Goal: Obtain resource: Obtain resource

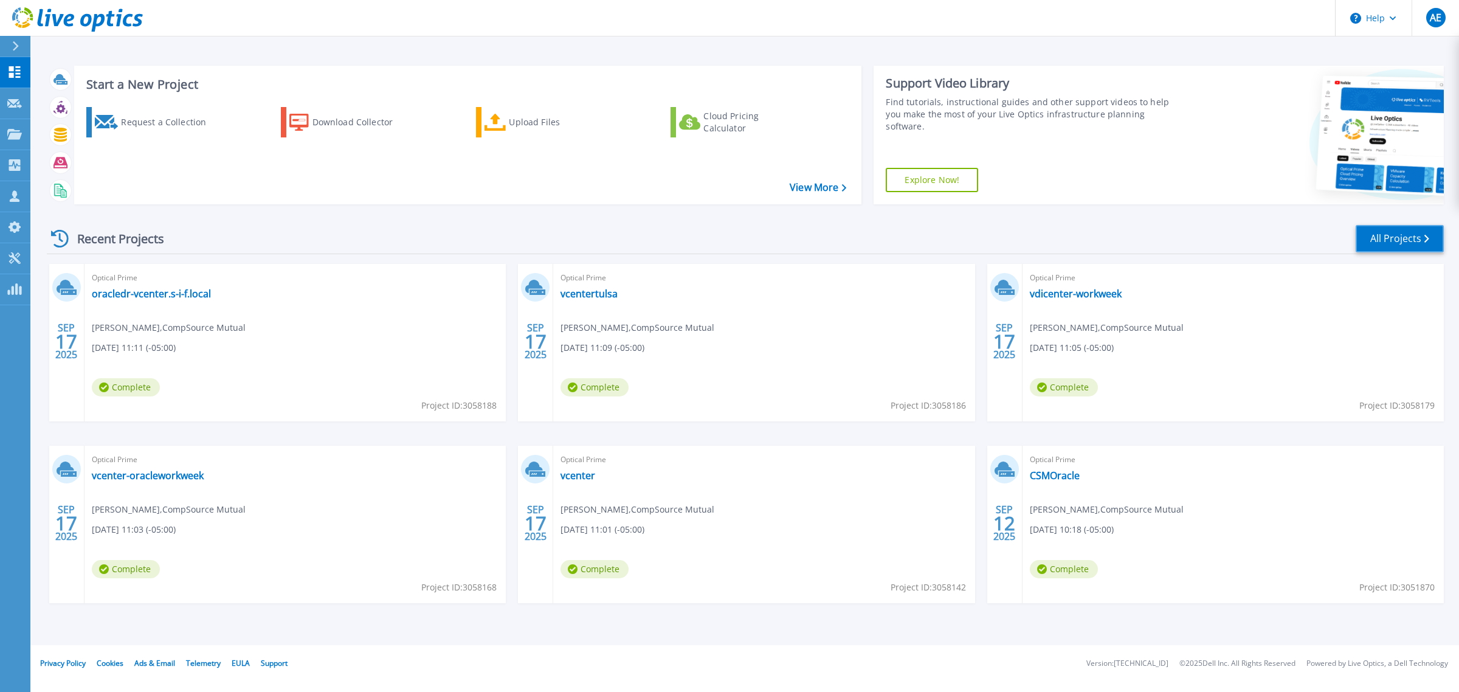
click at [1386, 238] on link "All Projects" at bounding box center [1399, 238] width 88 height 27
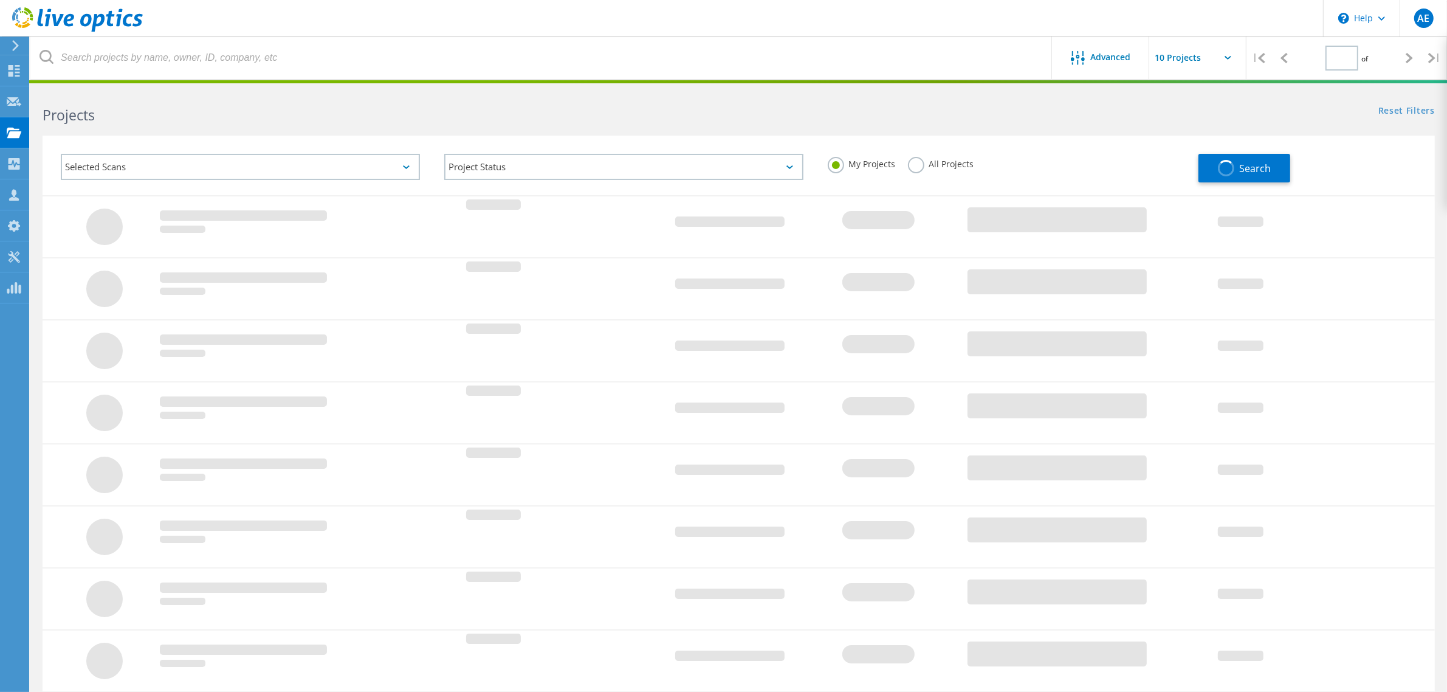
type input "2"
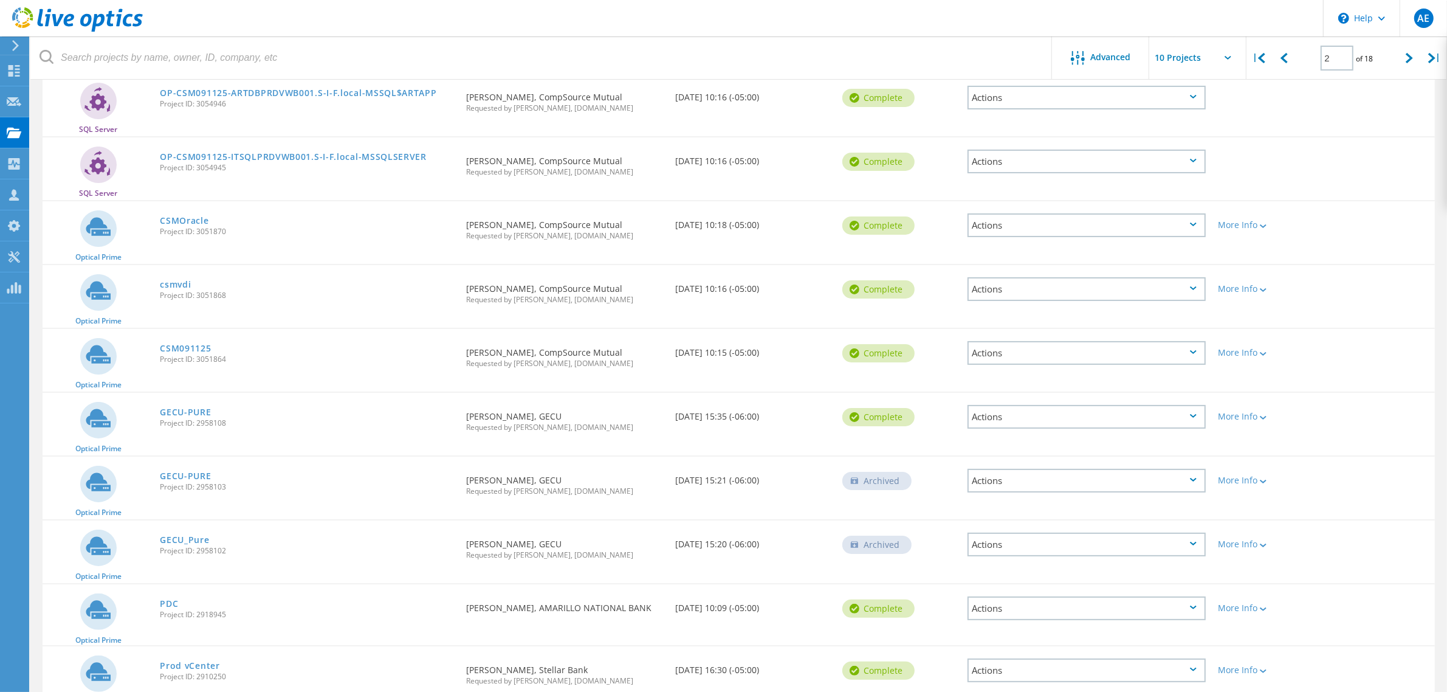
scroll to position [152, 0]
click at [198, 407] on link "GECU-PURE" at bounding box center [185, 411] width 51 height 9
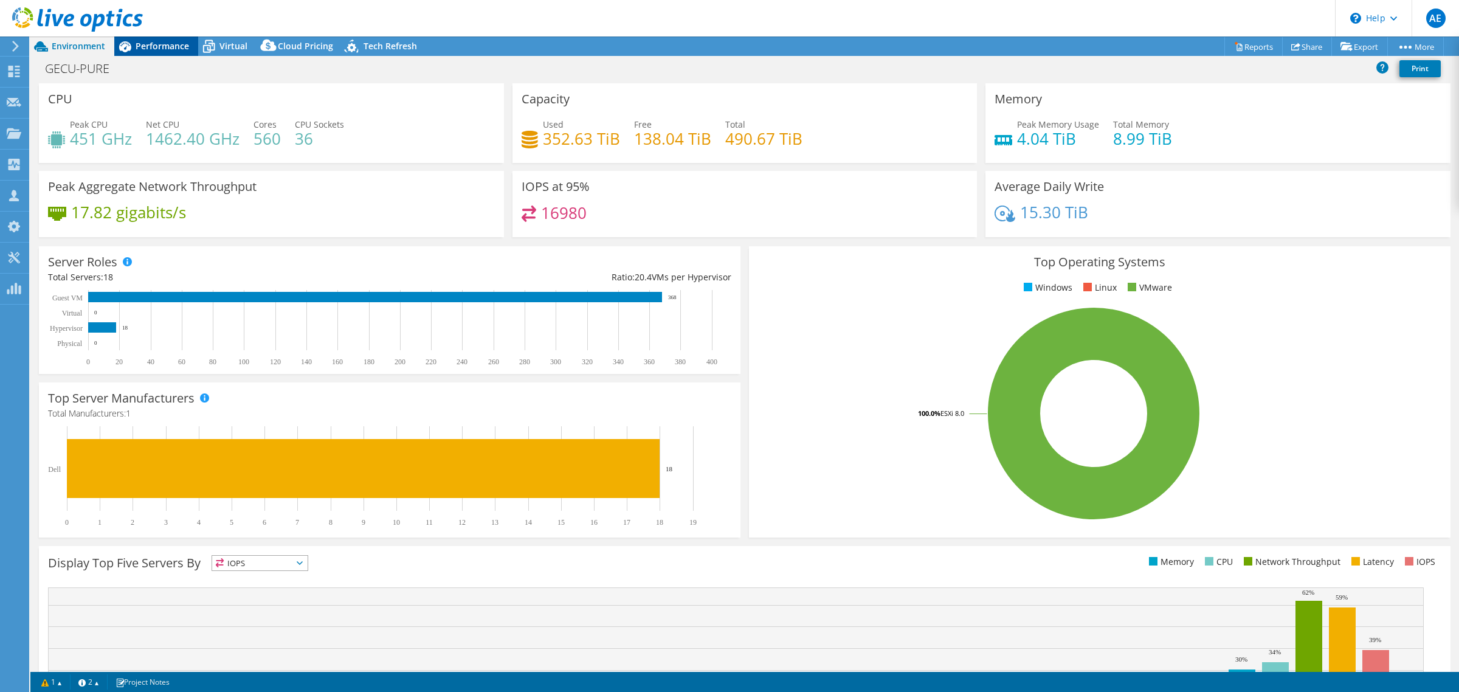
click at [164, 47] on span "Performance" at bounding box center [162, 46] width 53 height 12
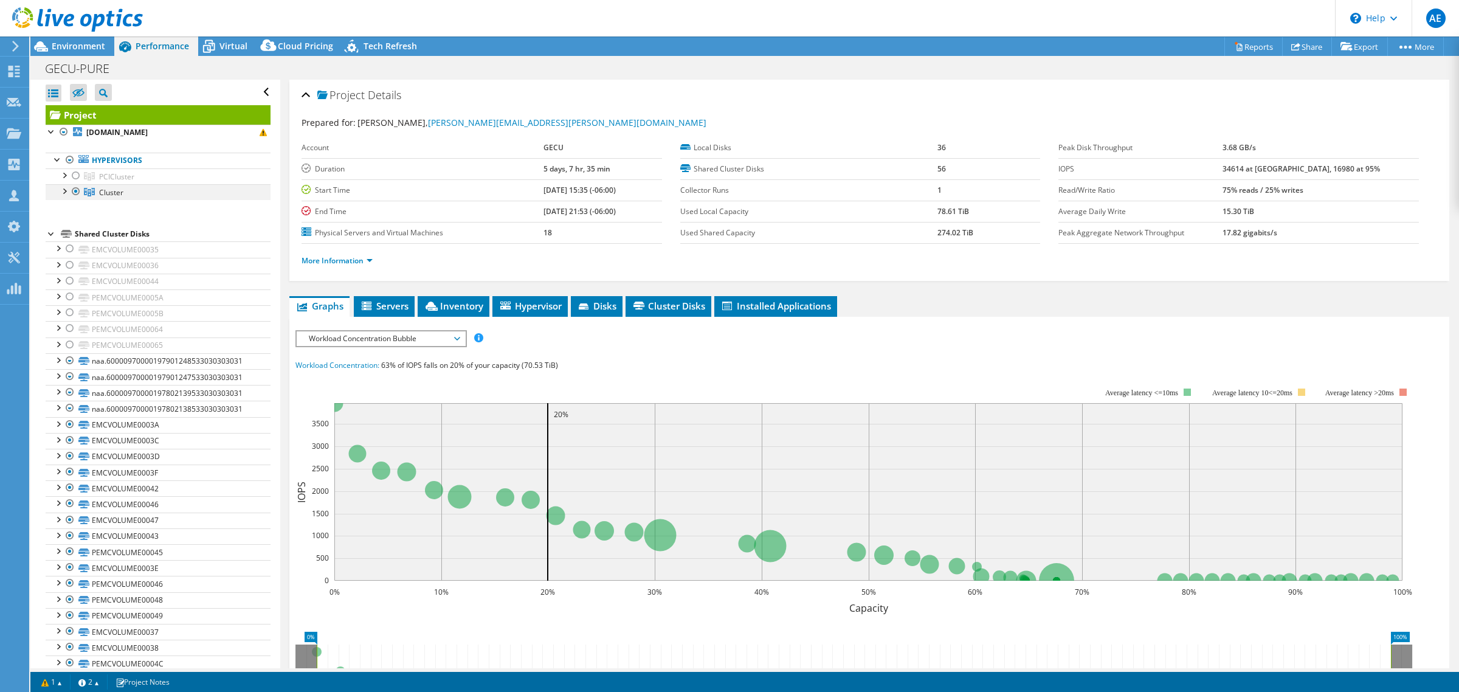
select select "USEast"
select select "USD"
click at [74, 191] on div at bounding box center [76, 191] width 12 height 15
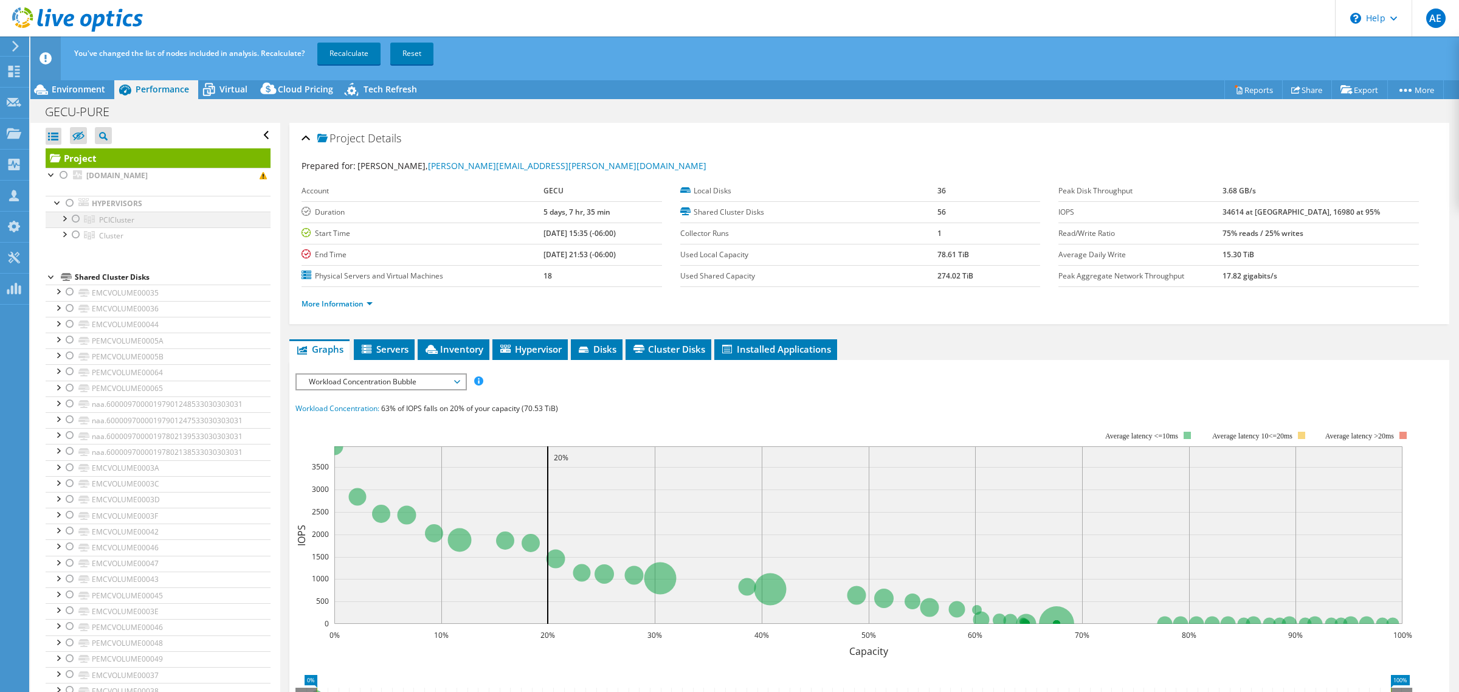
click at [77, 219] on div at bounding box center [76, 219] width 12 height 15
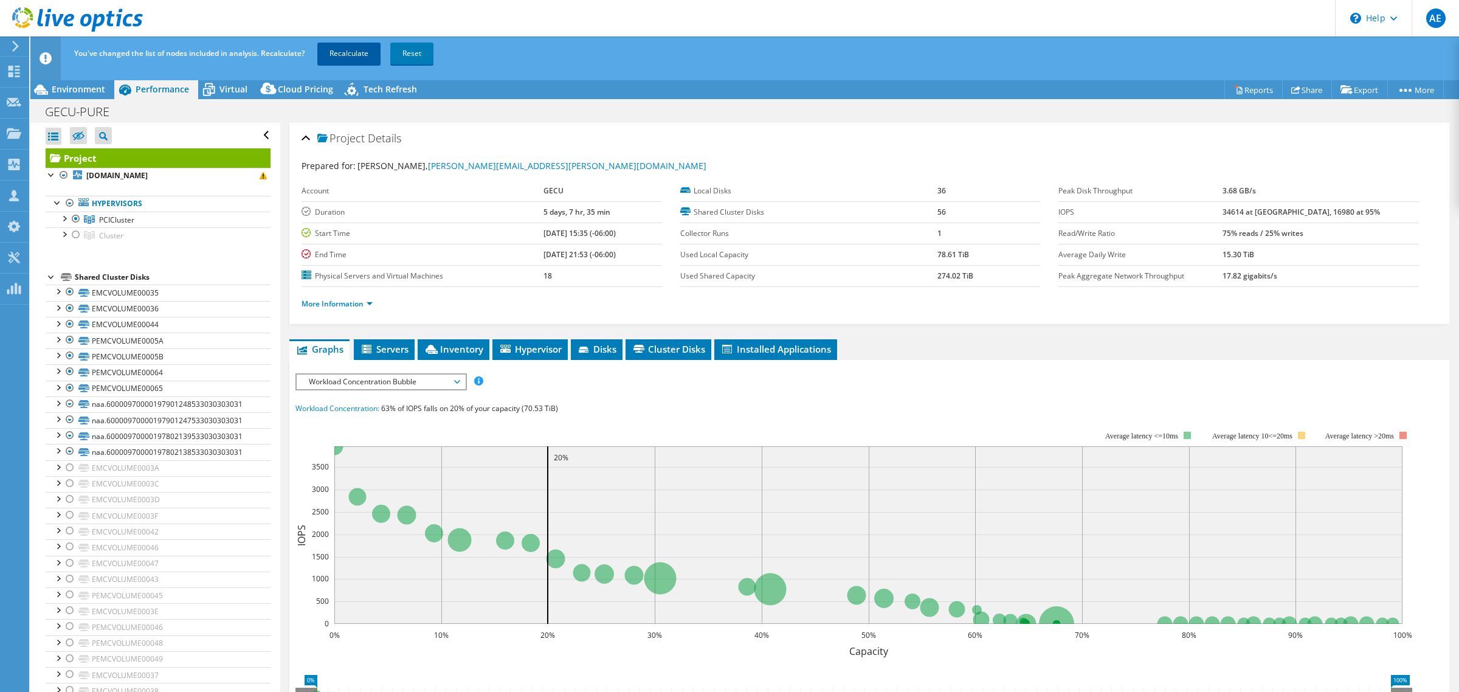
click at [351, 55] on link "Recalculate" at bounding box center [348, 54] width 63 height 22
click at [64, 91] on span "Environment" at bounding box center [78, 89] width 53 height 12
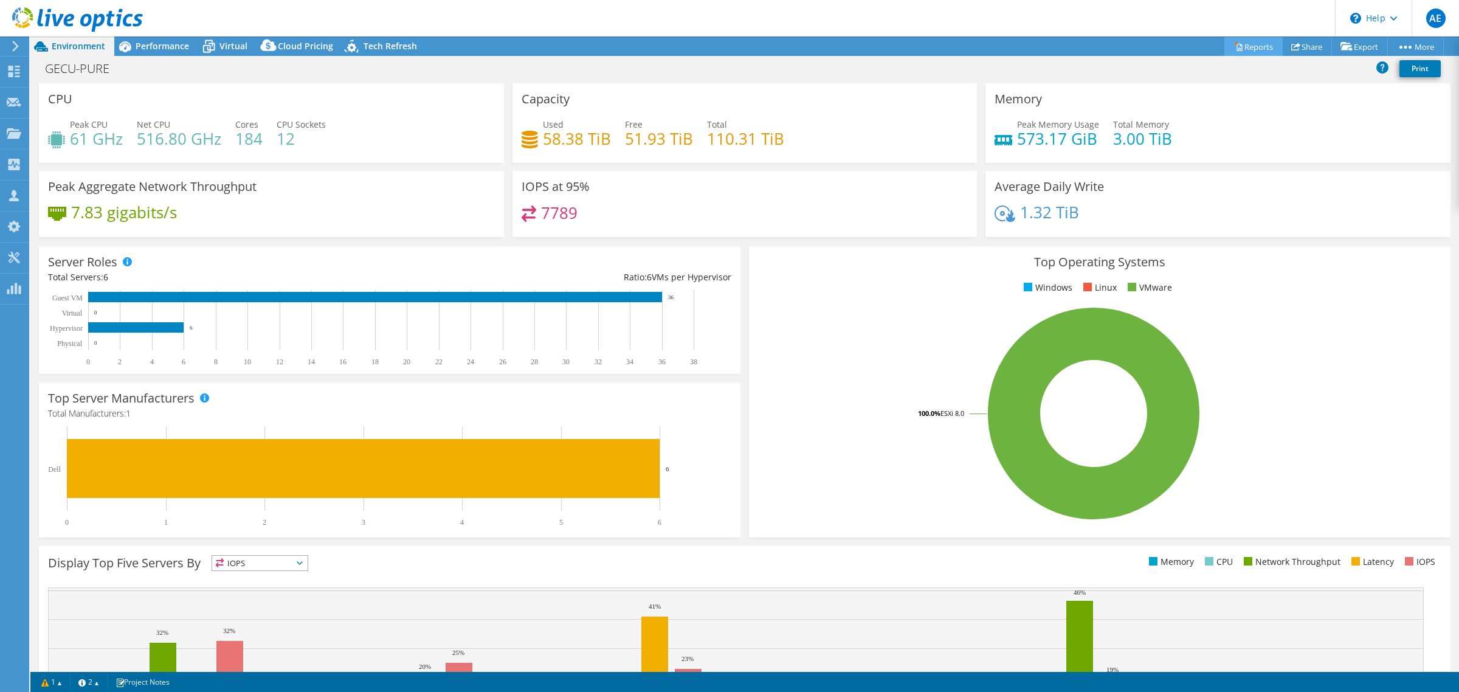
click at [1248, 41] on link "Reports" at bounding box center [1253, 46] width 58 height 19
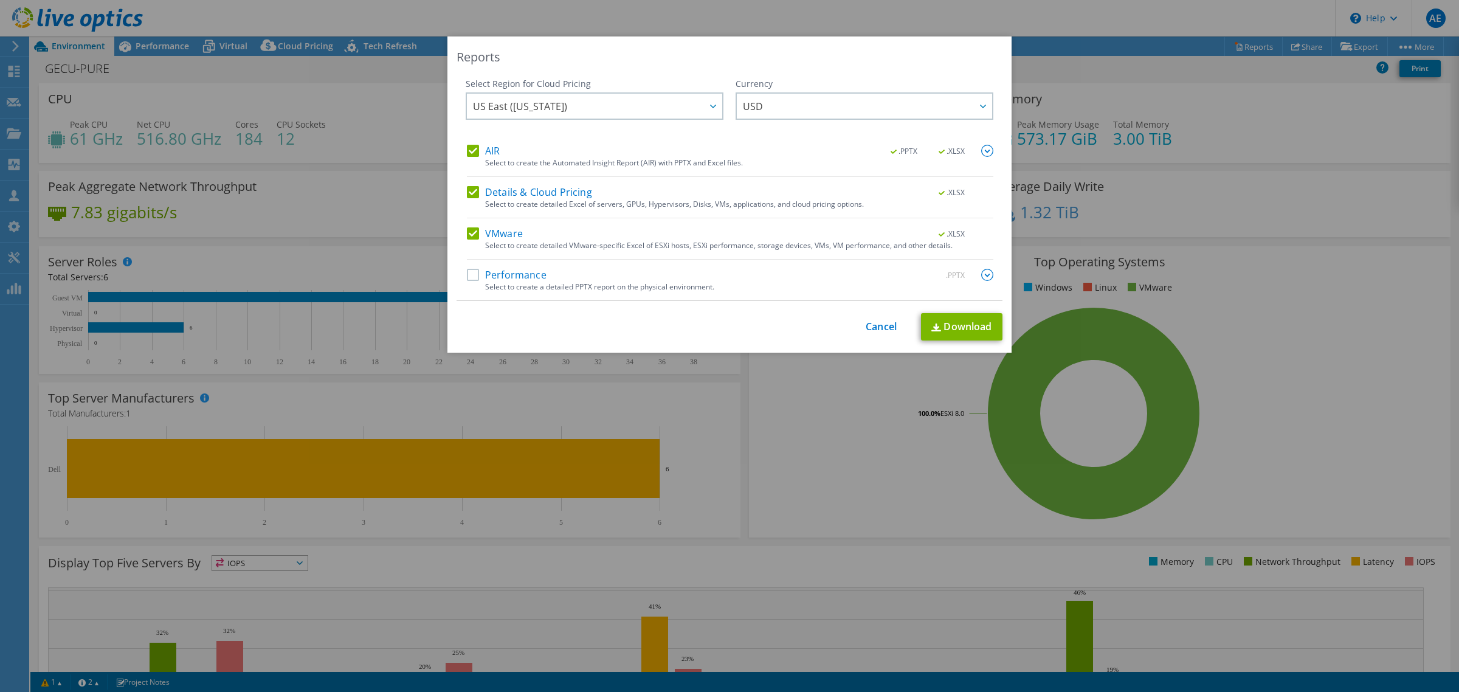
click at [469, 196] on label "Details & Cloud Pricing" at bounding box center [529, 192] width 125 height 12
click at [0, 0] on input "Details & Cloud Pricing" at bounding box center [0, 0] width 0 height 0
click at [467, 280] on label "Performance" at bounding box center [507, 275] width 80 height 12
click at [0, 0] on input "Performance" at bounding box center [0, 0] width 0 height 0
click at [987, 280] on img at bounding box center [987, 275] width 12 height 12
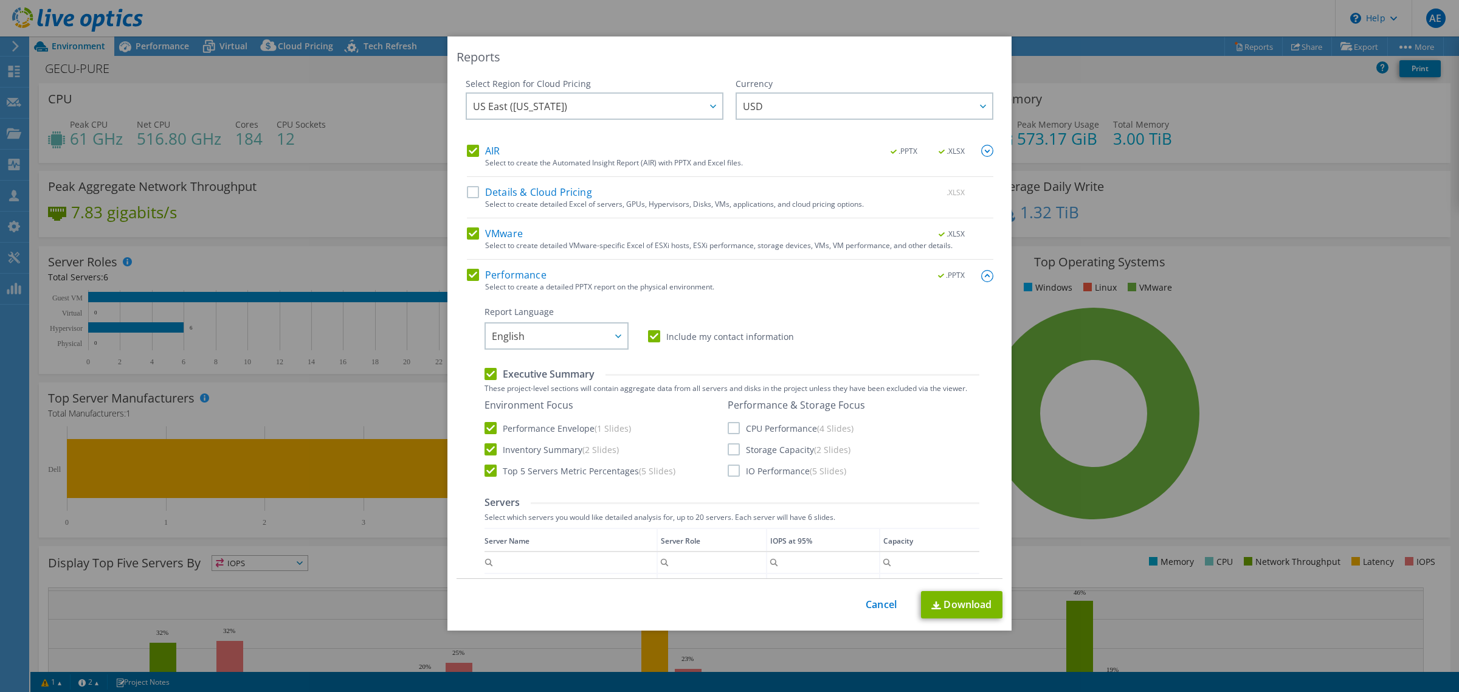
click at [735, 425] on label "CPU Performance (4 Slides)" at bounding box center [791, 428] width 126 height 12
click at [0, 0] on input "CPU Performance (4 Slides)" at bounding box center [0, 0] width 0 height 0
click at [728, 454] on label "Storage Capacity (2 Slides)" at bounding box center [789, 449] width 123 height 12
click at [0, 0] on input "Storage Capacity (2 Slides)" at bounding box center [0, 0] width 0 height 0
click at [728, 469] on label "IO Performance (5 Slides)" at bounding box center [787, 470] width 119 height 12
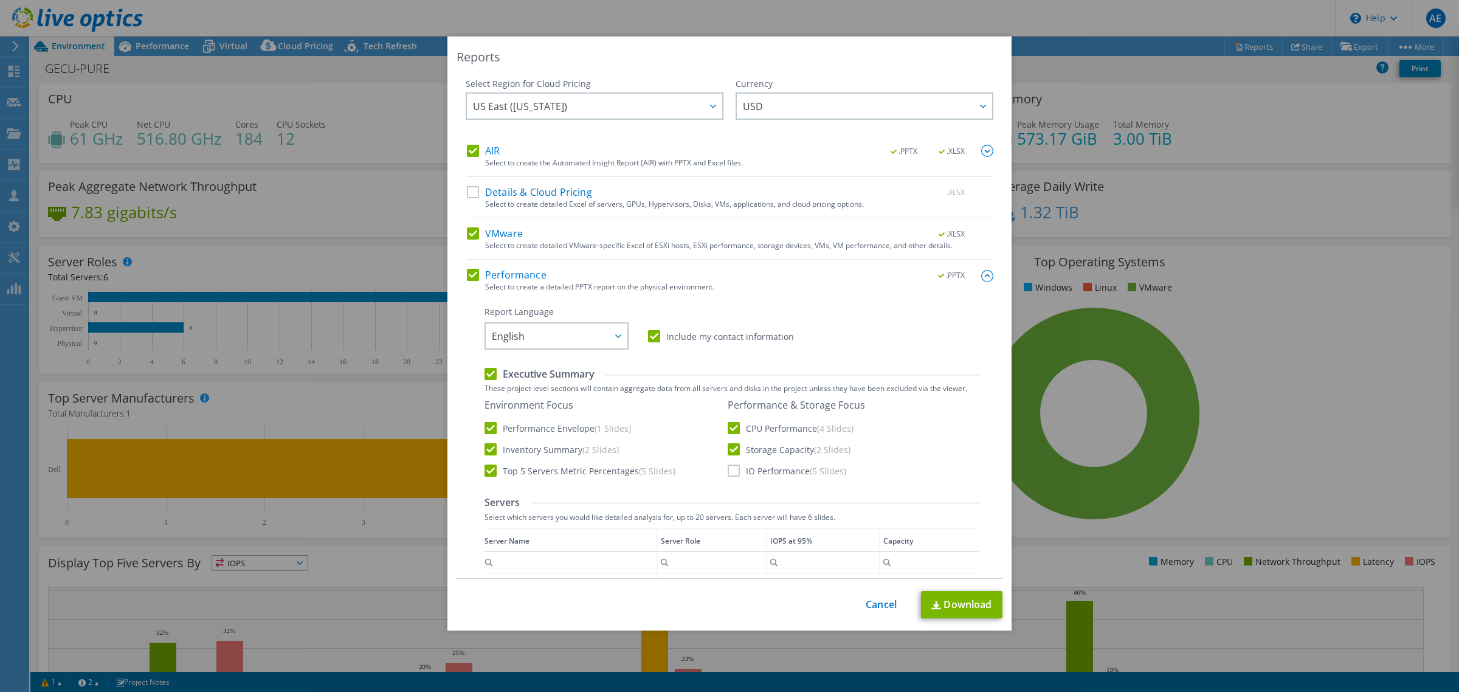
click at [0, 0] on input "IO Performance (5 Slides)" at bounding box center [0, 0] width 0 height 0
click at [487, 472] on label "Top 5 Servers Metric Percentages (5 Slides)" at bounding box center [579, 470] width 191 height 12
click at [0, 0] on input "Top 5 Servers Metric Percentages (5 Slides)" at bounding box center [0, 0] width 0 height 0
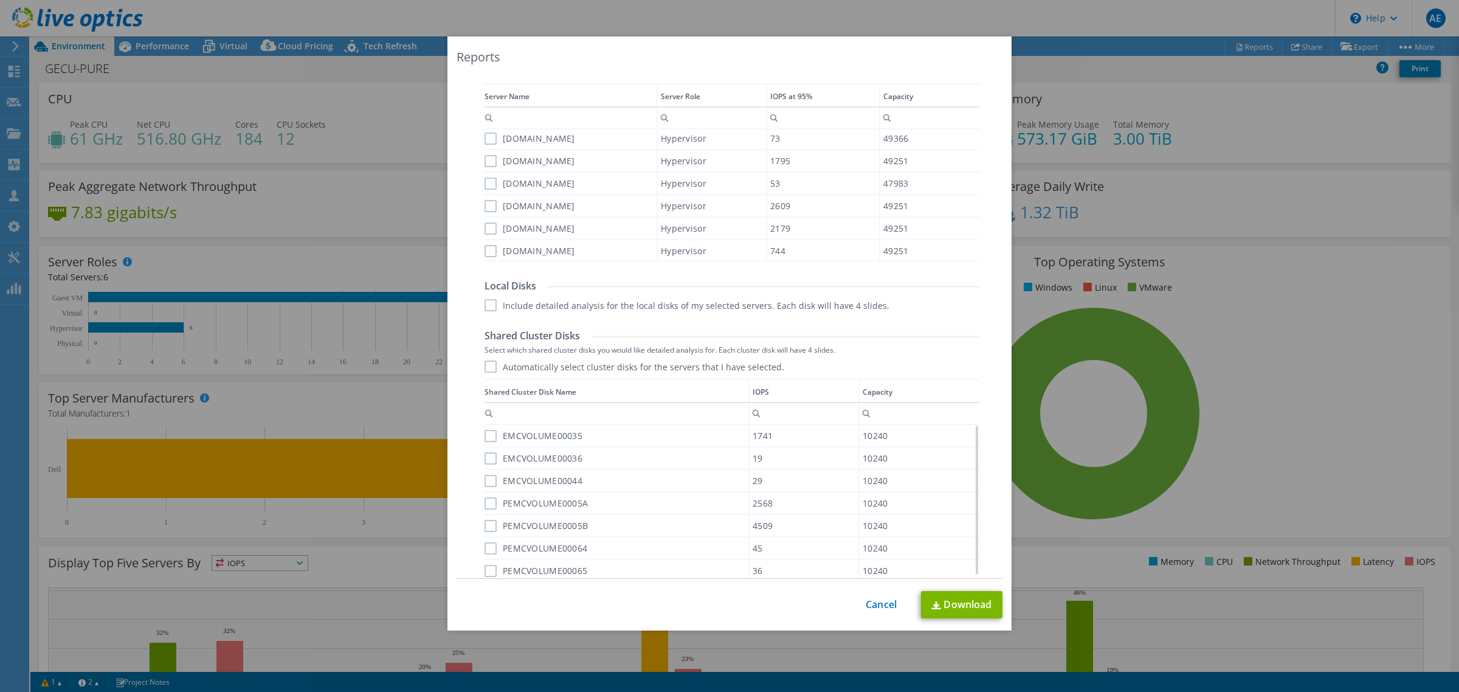
scroll to position [520, 0]
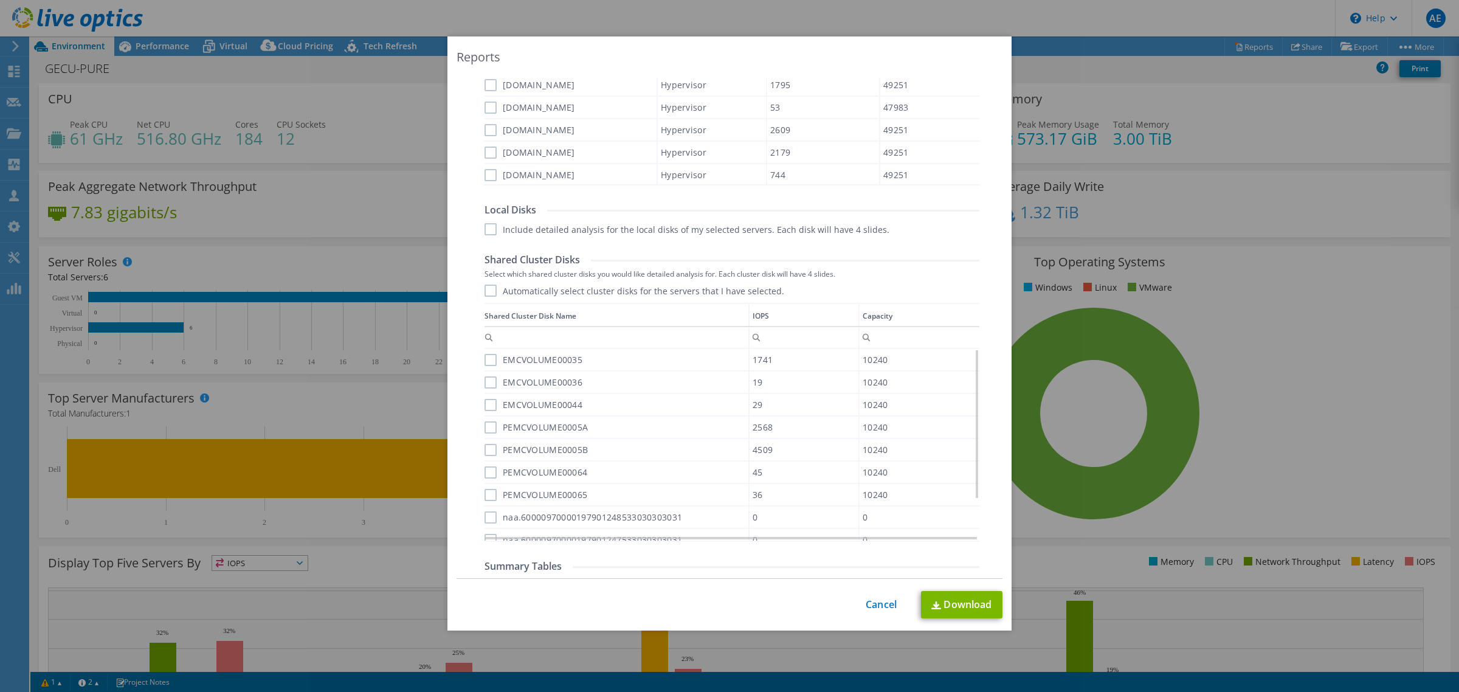
click at [484, 289] on label "Automatically select cluster disks for the servers that I have selected." at bounding box center [634, 290] width 300 height 12
click at [0, 0] on input "Automatically select cluster disks for the servers that I have selected." at bounding box center [0, 0] width 0 height 0
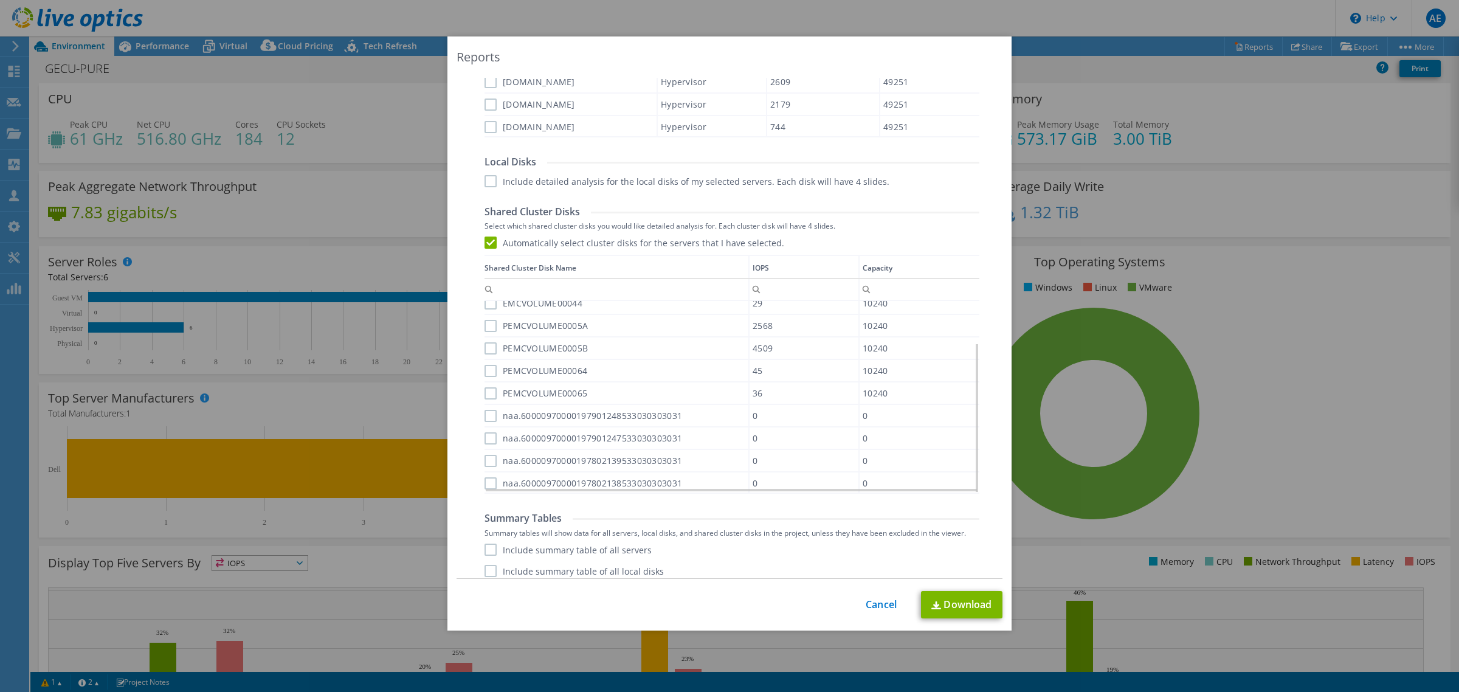
scroll to position [596, 0]
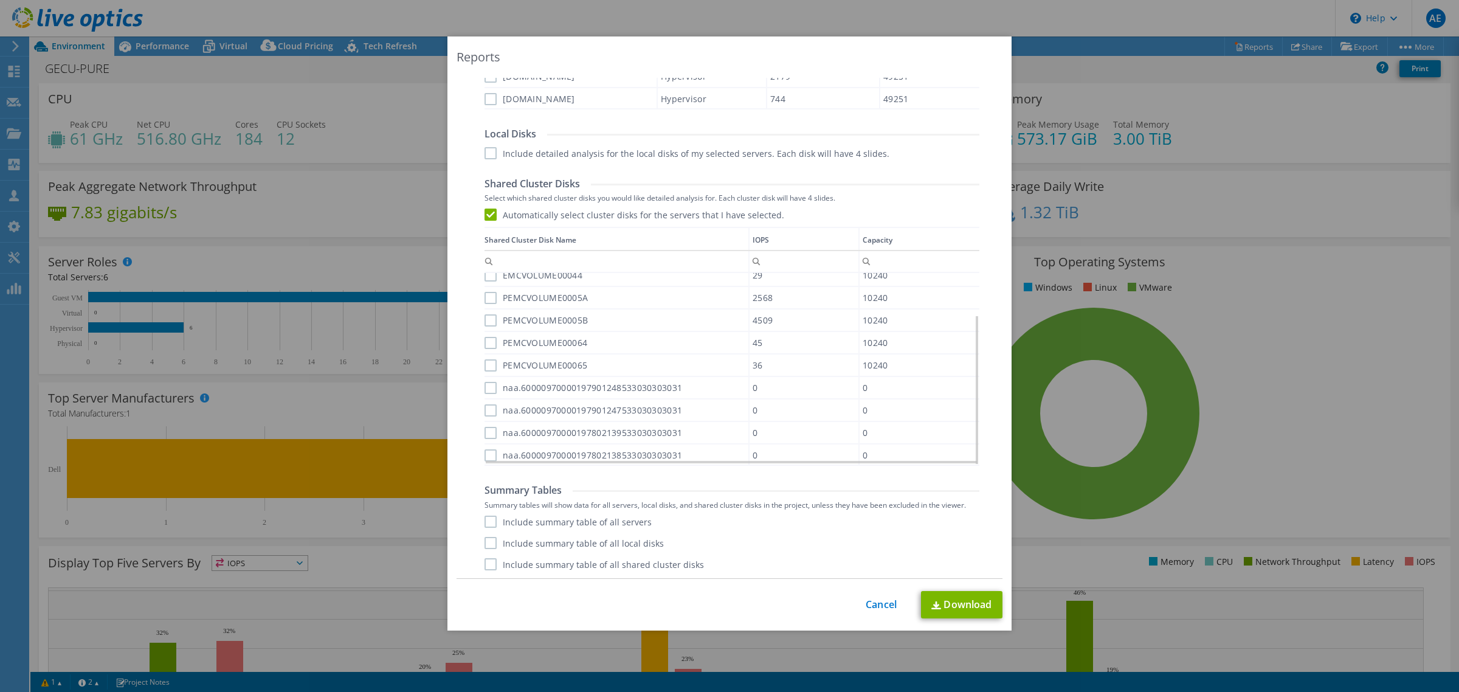
click at [489, 523] on label "Include summary table of all servers" at bounding box center [567, 521] width 167 height 12
click at [0, 0] on input "Include summary table of all servers" at bounding box center [0, 0] width 0 height 0
click at [484, 545] on label "Include summary table of all local disks" at bounding box center [573, 543] width 179 height 12
click at [0, 0] on input "Include summary table of all local disks" at bounding box center [0, 0] width 0 height 0
click at [485, 570] on div "Performance .PPTX Select to create a detailed PPTX report on the physical envir…" at bounding box center [730, 125] width 526 height 907
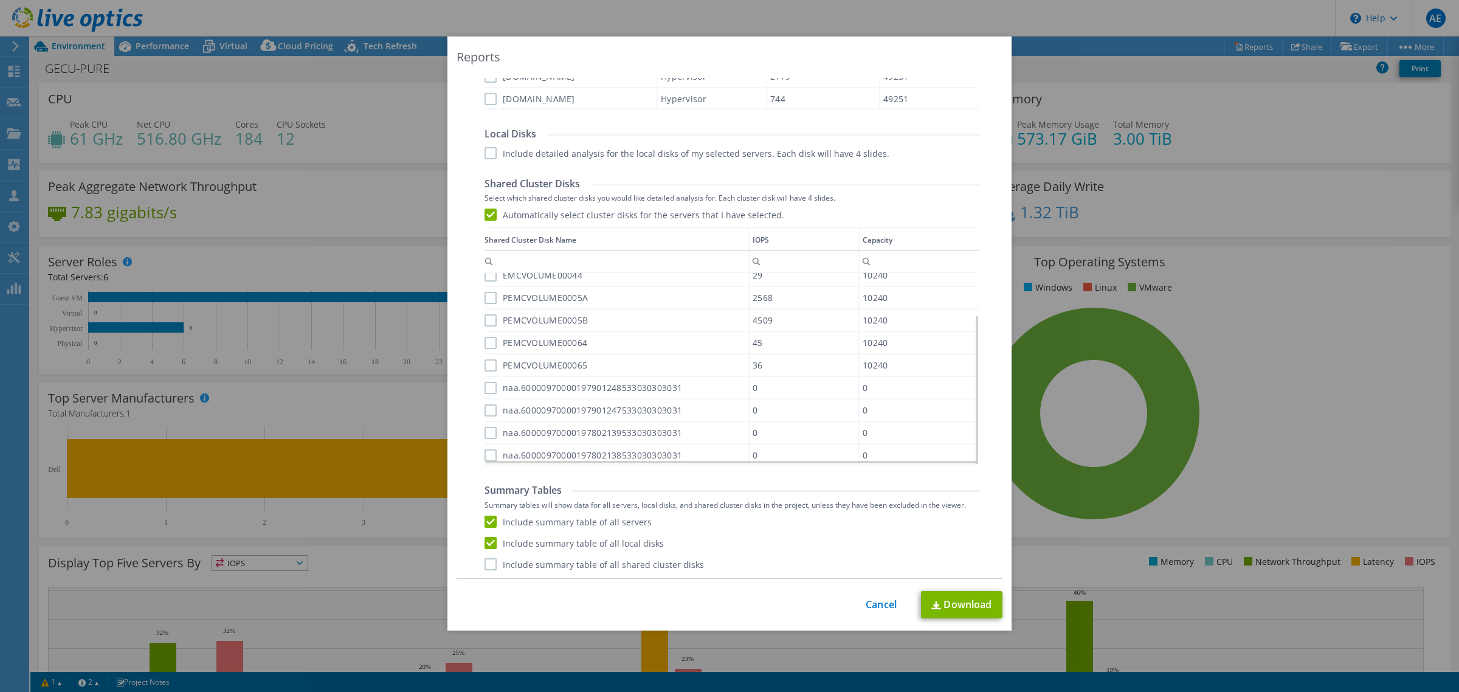
click at [485, 567] on label "Include summary table of all shared cluster disks" at bounding box center [593, 564] width 219 height 12
click at [0, 0] on input "Include summary table of all shared cluster disks" at bounding box center [0, 0] width 0 height 0
click at [952, 614] on link "Download" at bounding box center [961, 604] width 81 height 27
drag, startPoint x: 160, startPoint y: 49, endPoint x: 351, endPoint y: 71, distance: 192.7
click at [160, 49] on div "Reports Select Region for Cloud Pricing Asia Pacific ([GEOGRAPHIC_DATA]) [GEOGR…" at bounding box center [729, 345] width 1459 height 619
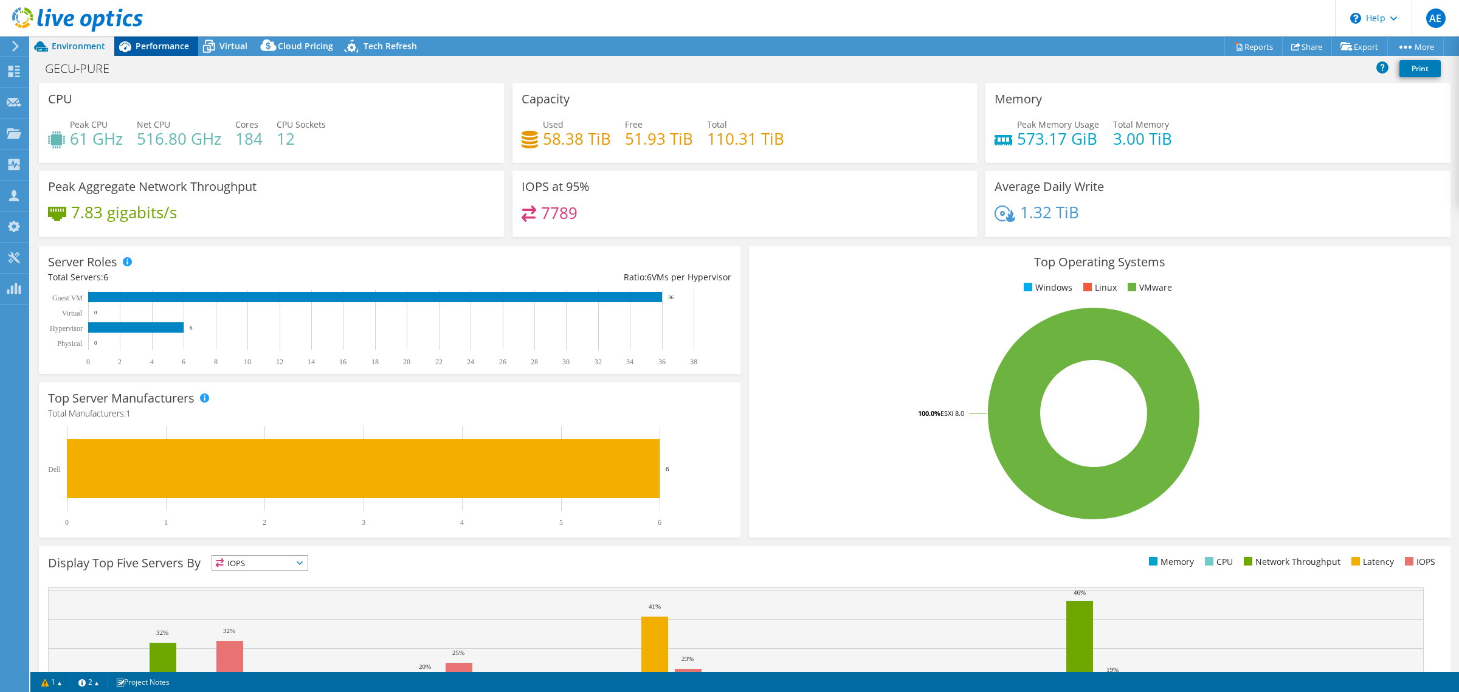
click at [152, 46] on span "Performance" at bounding box center [162, 46] width 53 height 12
